Goal: Task Accomplishment & Management: Manage account settings

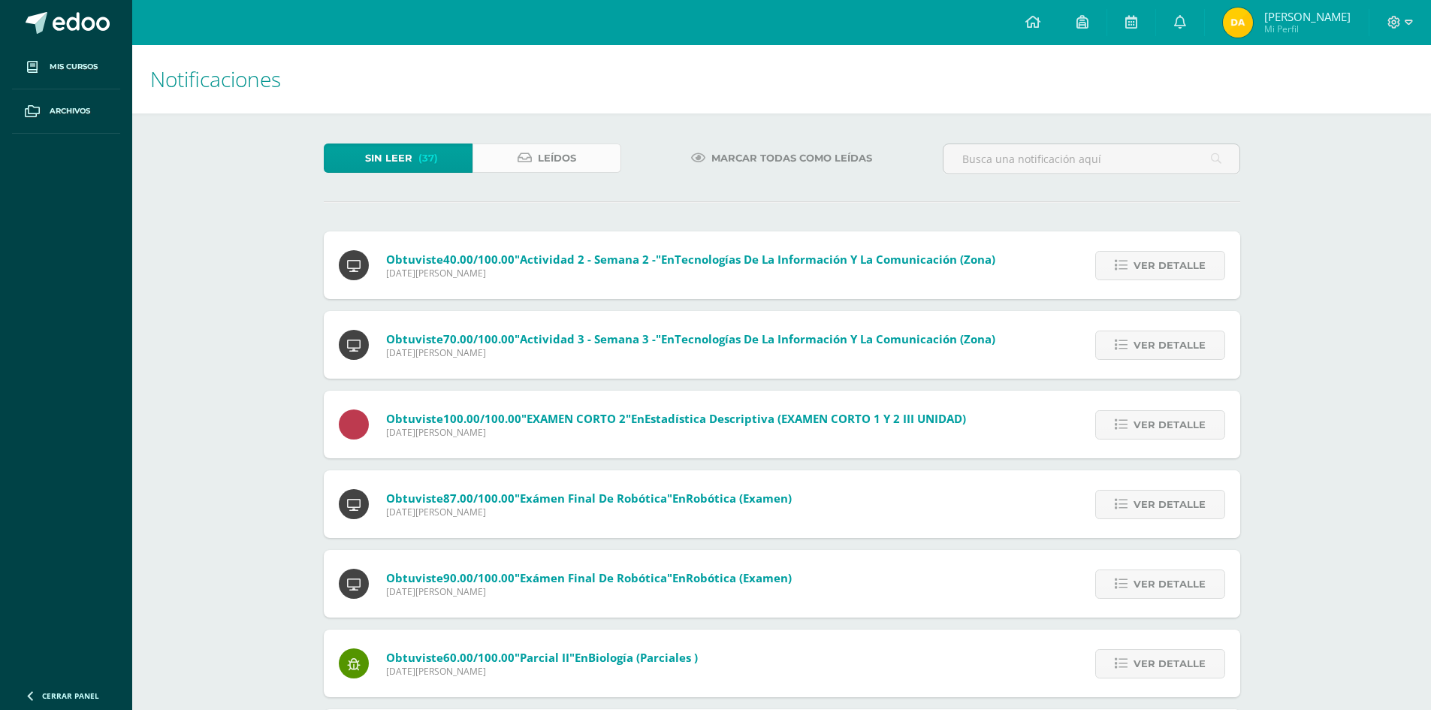
click at [602, 159] on link "Leídos" at bounding box center [546, 157] width 149 height 29
click at [582, 163] on link "Leídos" at bounding box center [546, 157] width 149 height 29
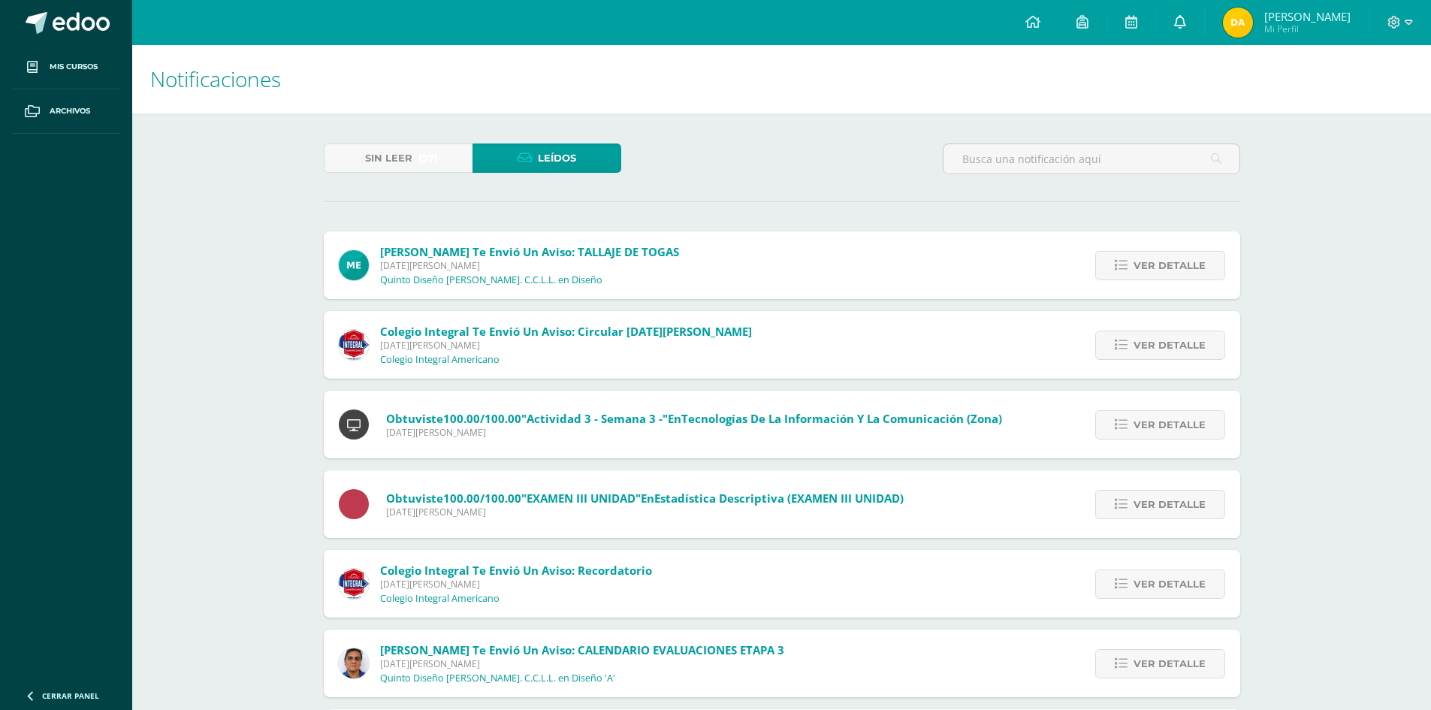
click at [1184, 38] on link at bounding box center [1180, 22] width 48 height 45
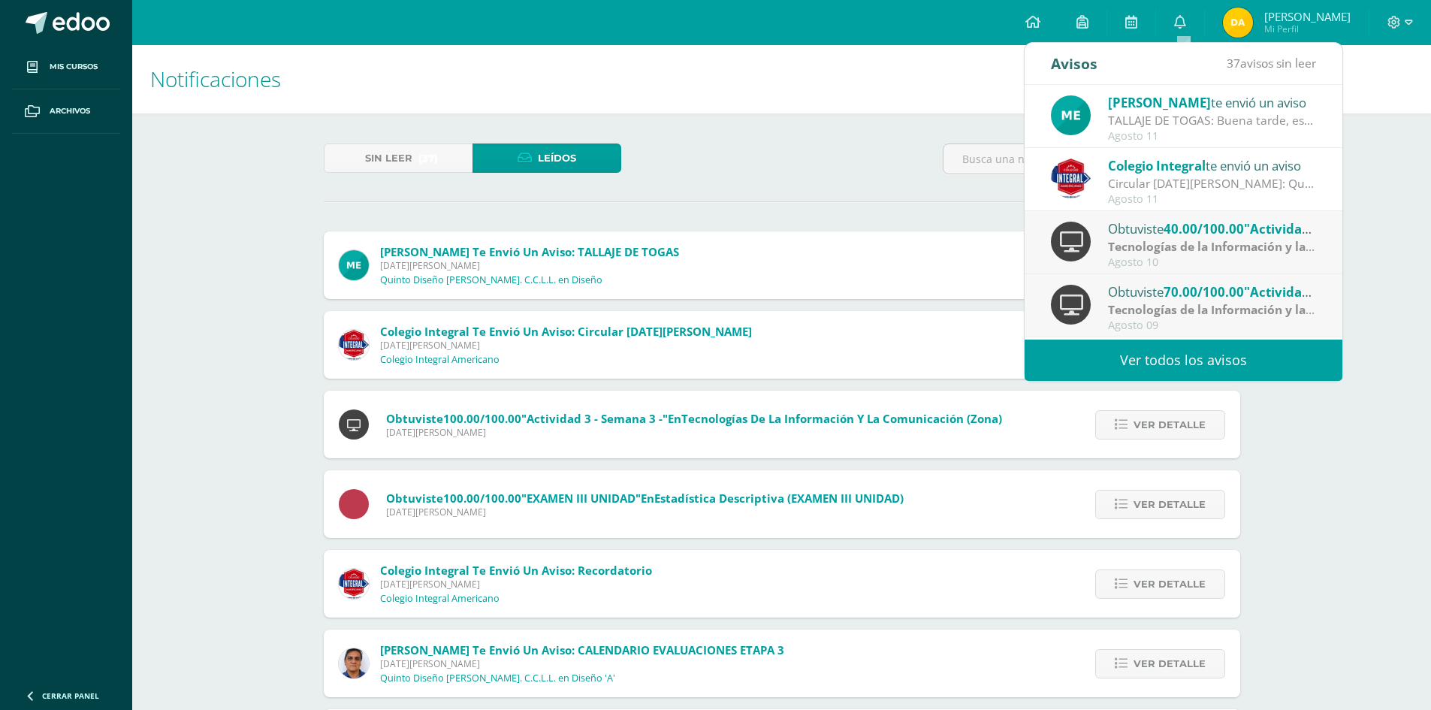
scroll to position [250, 0]
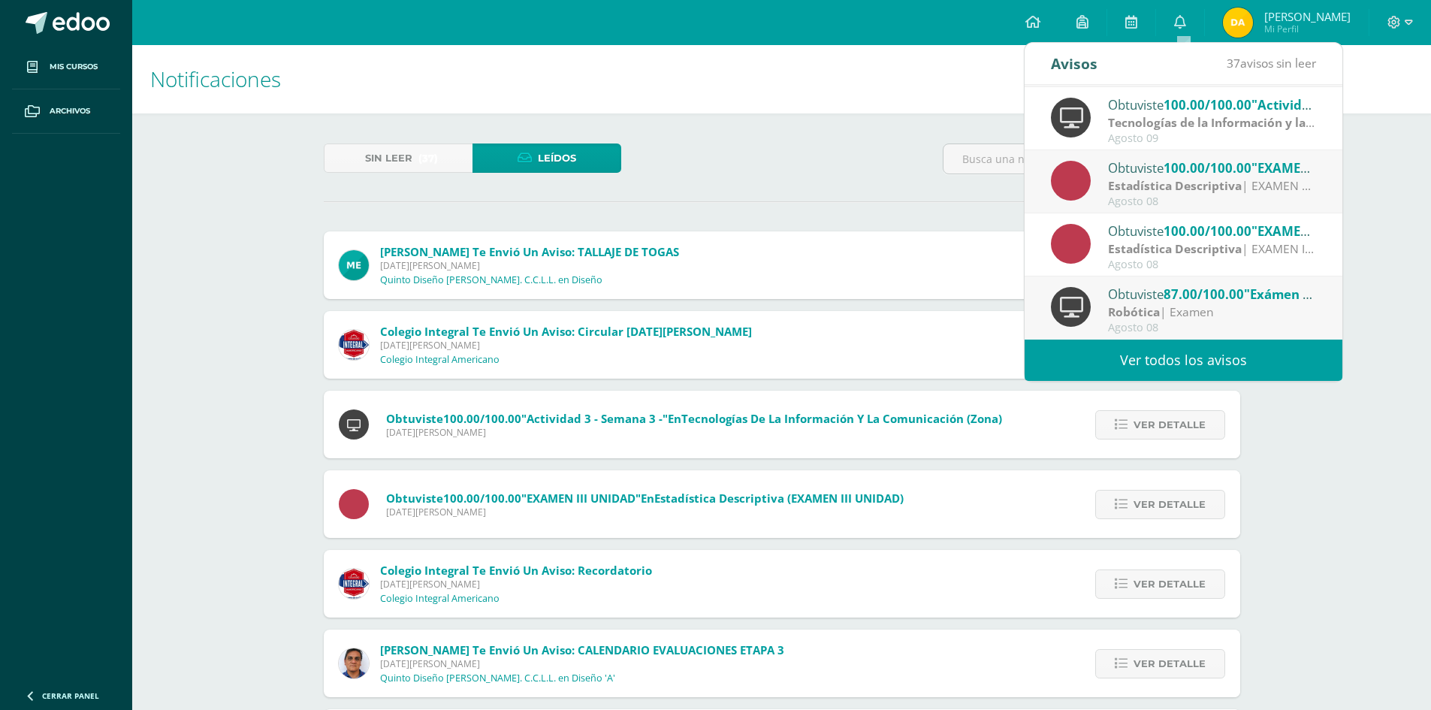
click at [997, 134] on div "Sin leer (37) Leídos Melissa Lainfiesta te envió un aviso: TALLAJE DE TOGAS Lun…" at bounding box center [782, 604] width 976 height 982
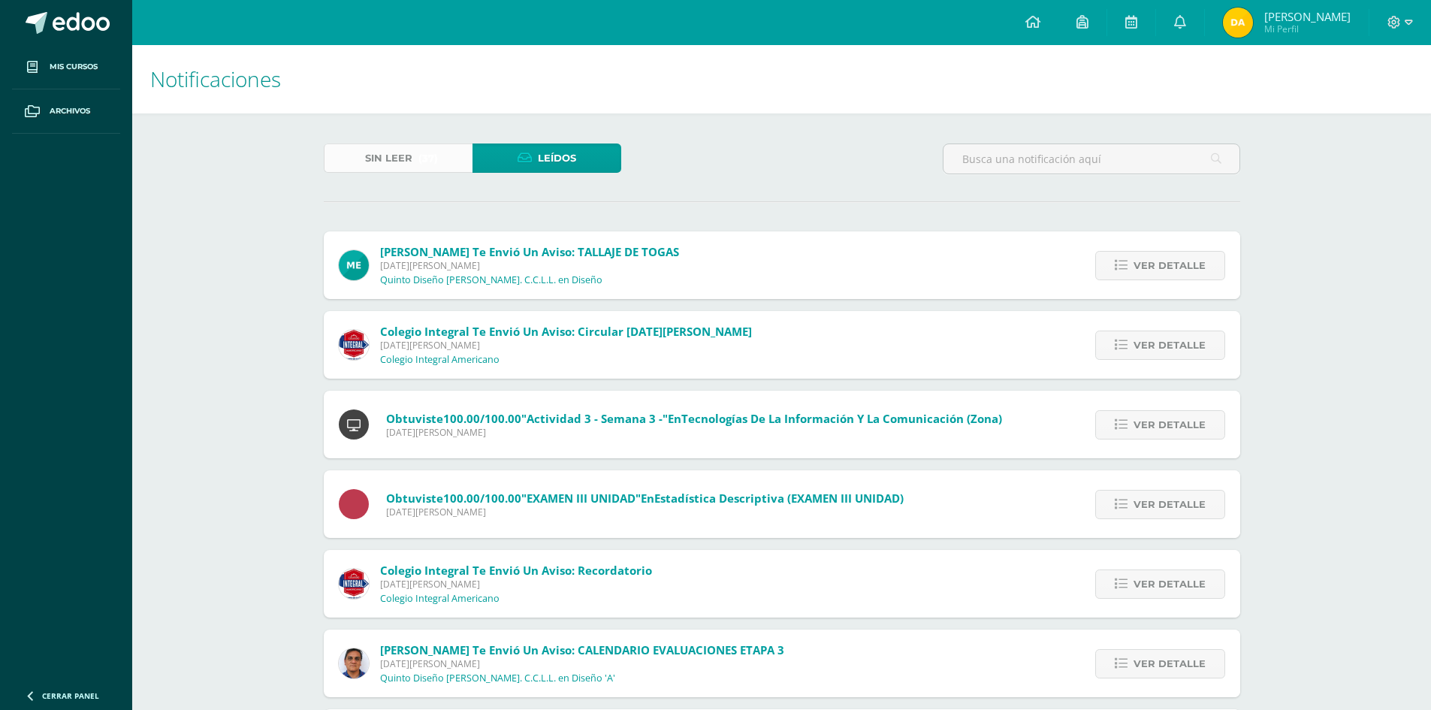
click at [465, 164] on link "Sin leer (37)" at bounding box center [398, 157] width 149 height 29
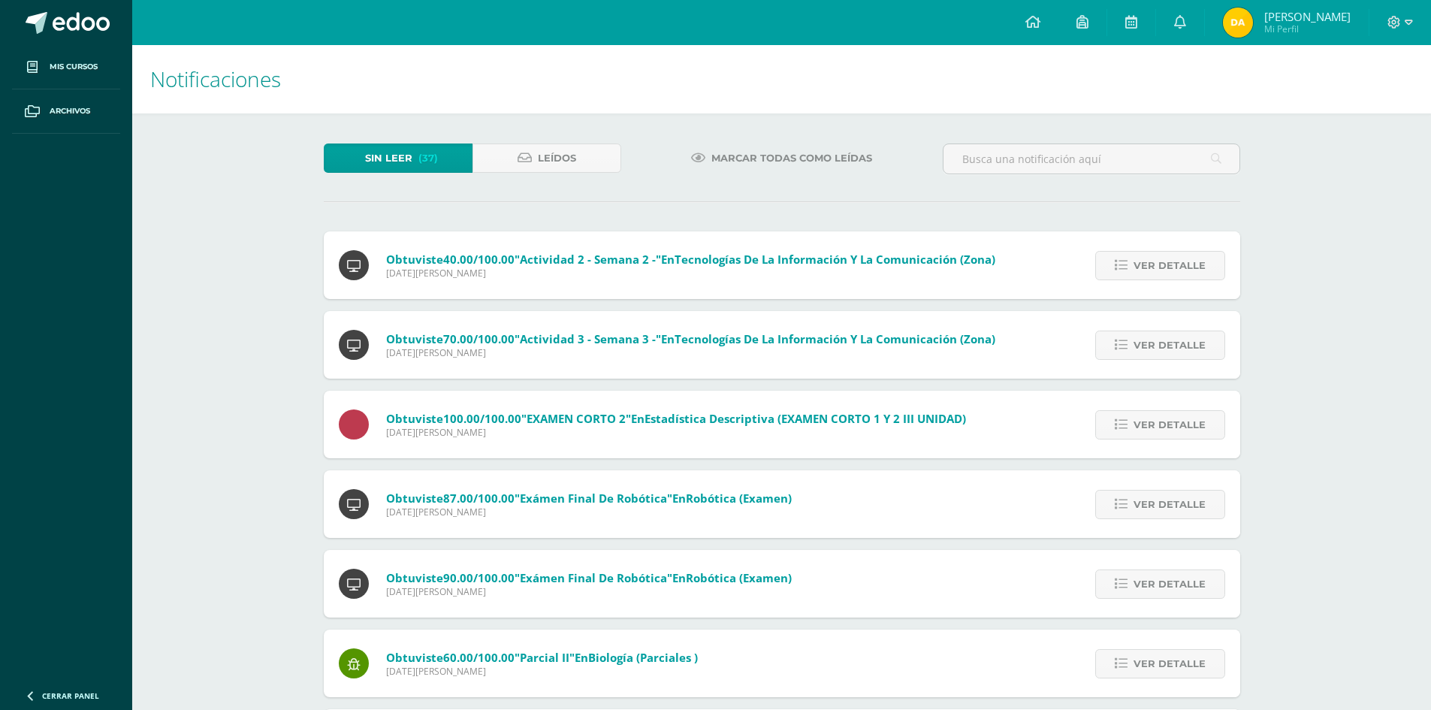
click at [559, 178] on div "Sin leer (37) Leídos" at bounding box center [472, 165] width 309 height 44
click at [559, 161] on span "Leídos" at bounding box center [557, 158] width 38 height 28
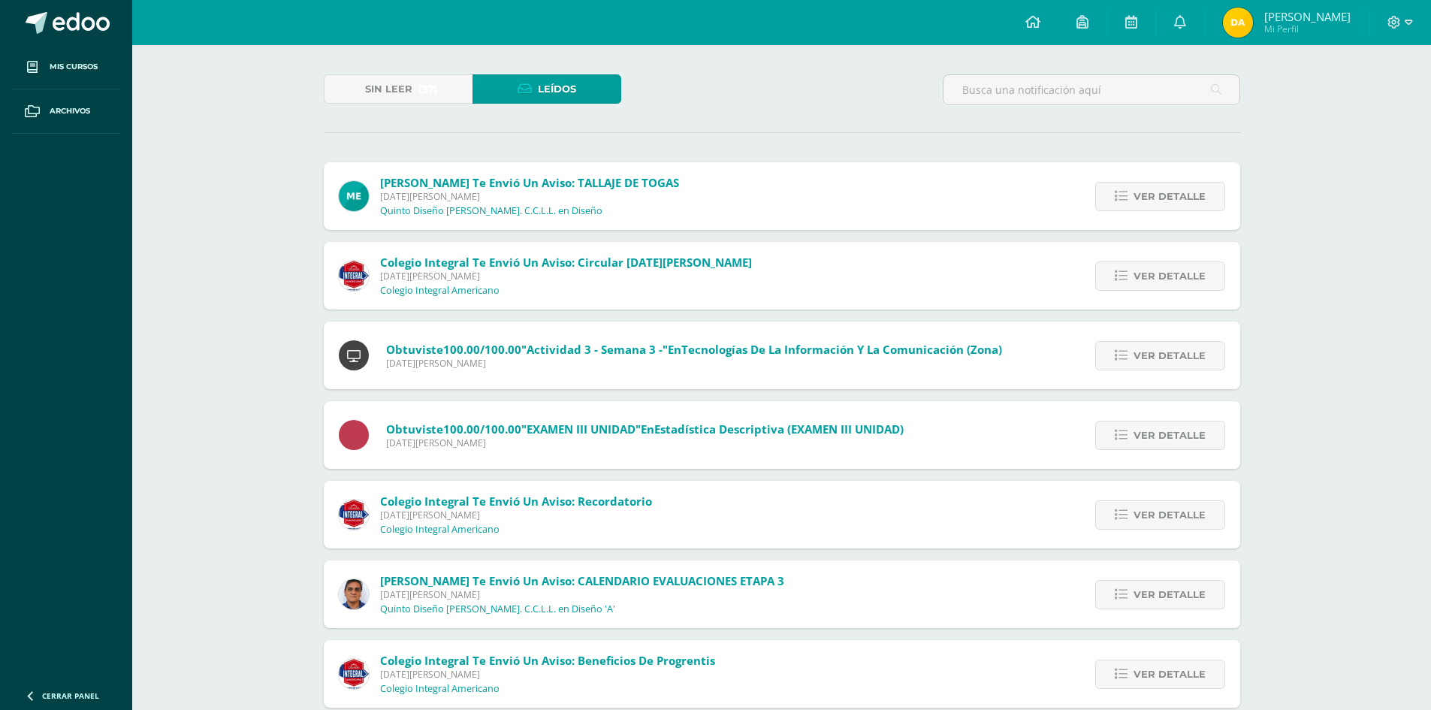
scroll to position [11, 0]
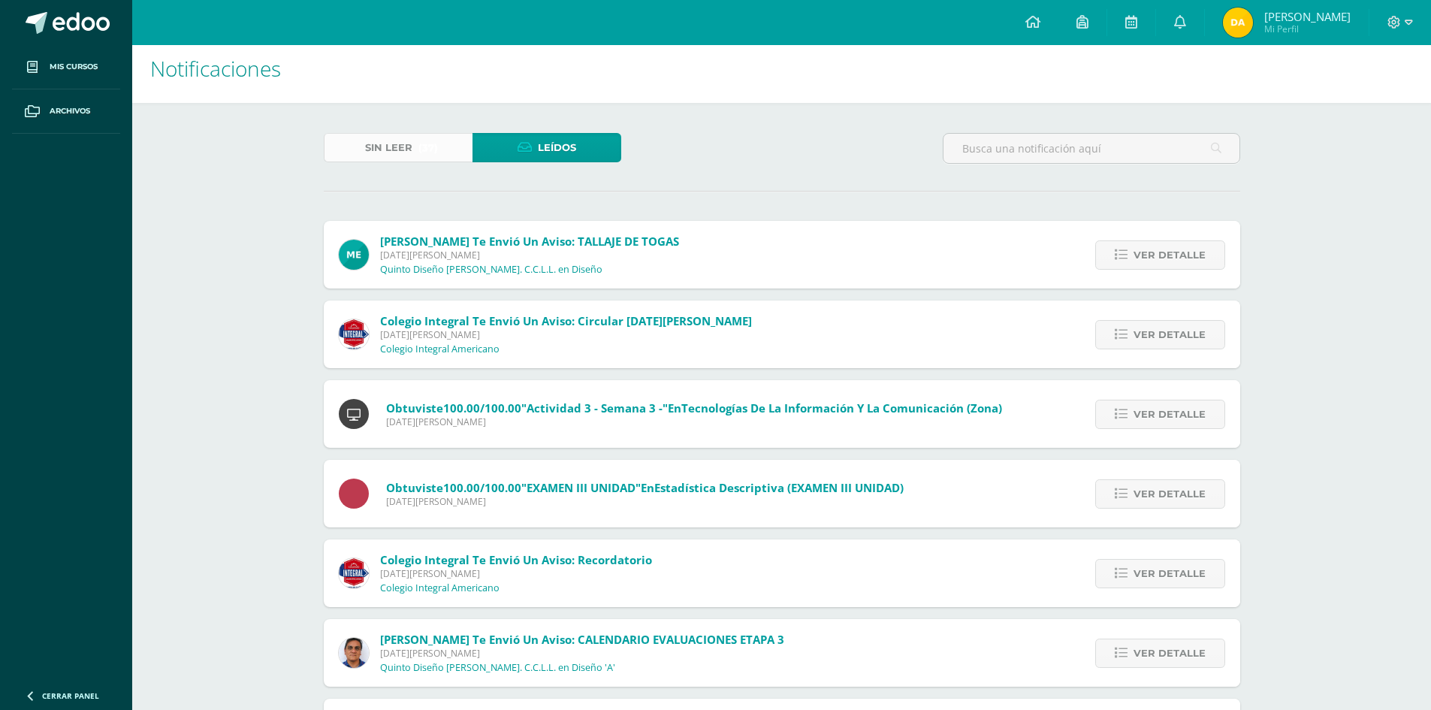
click at [459, 136] on link "Sin leer (37)" at bounding box center [398, 147] width 149 height 29
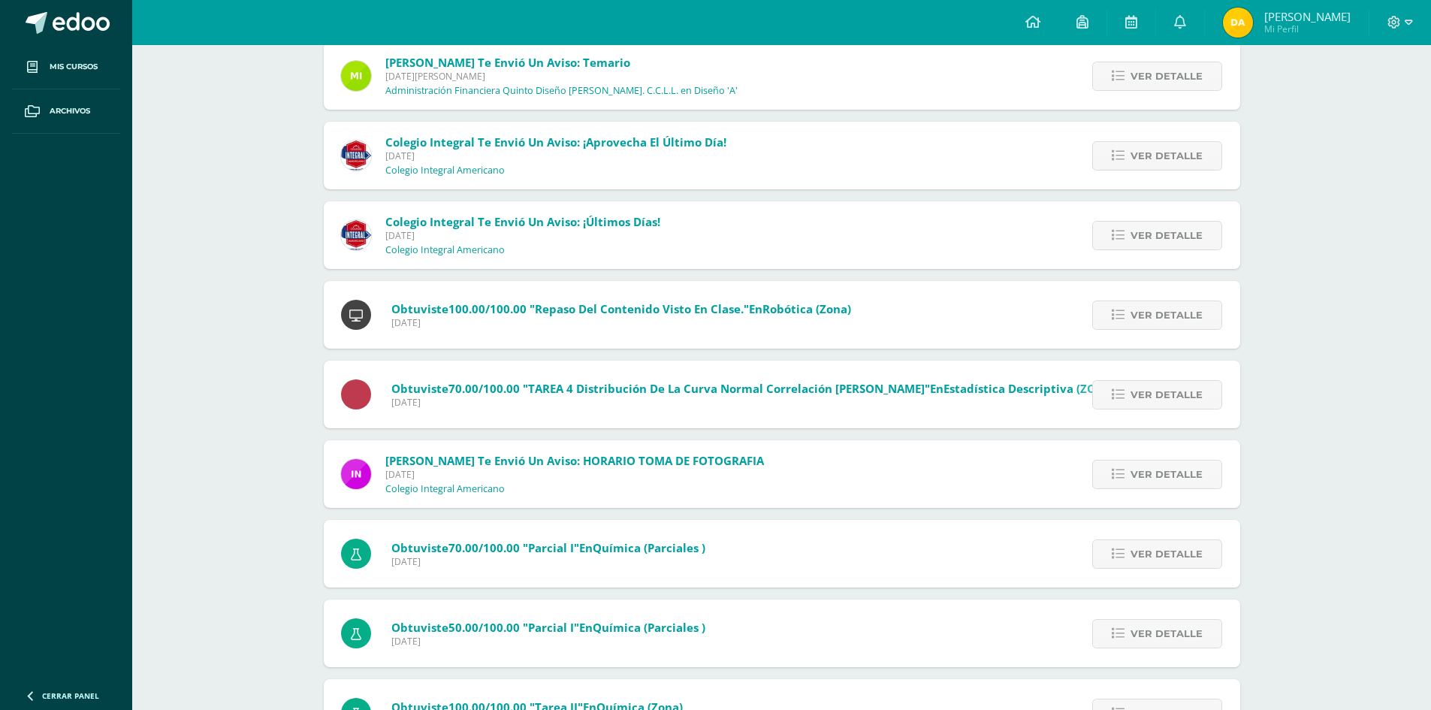
scroll to position [987, 0]
